Goal: Find contact information: Find contact information

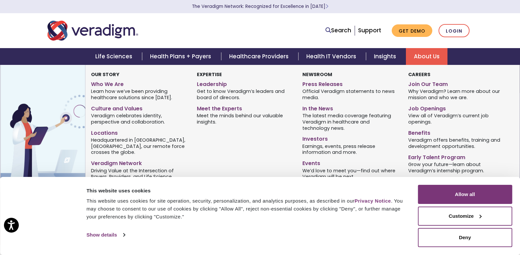
click at [432, 55] on link "About Us" at bounding box center [427, 56] width 42 height 17
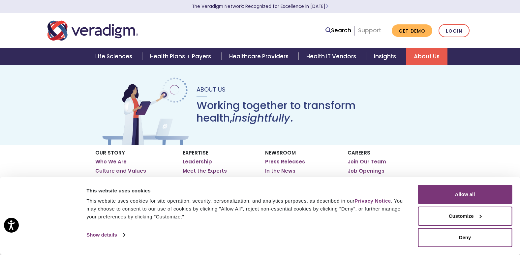
click at [373, 33] on link "Support" at bounding box center [369, 30] width 23 height 8
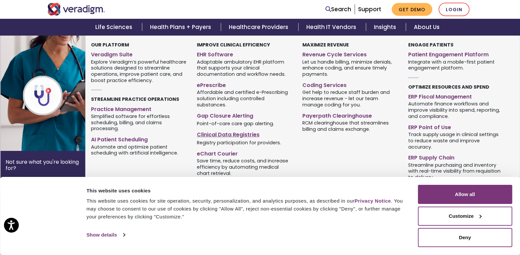
scroll to position [231, 0]
